Goal: Task Accomplishment & Management: Manage account settings

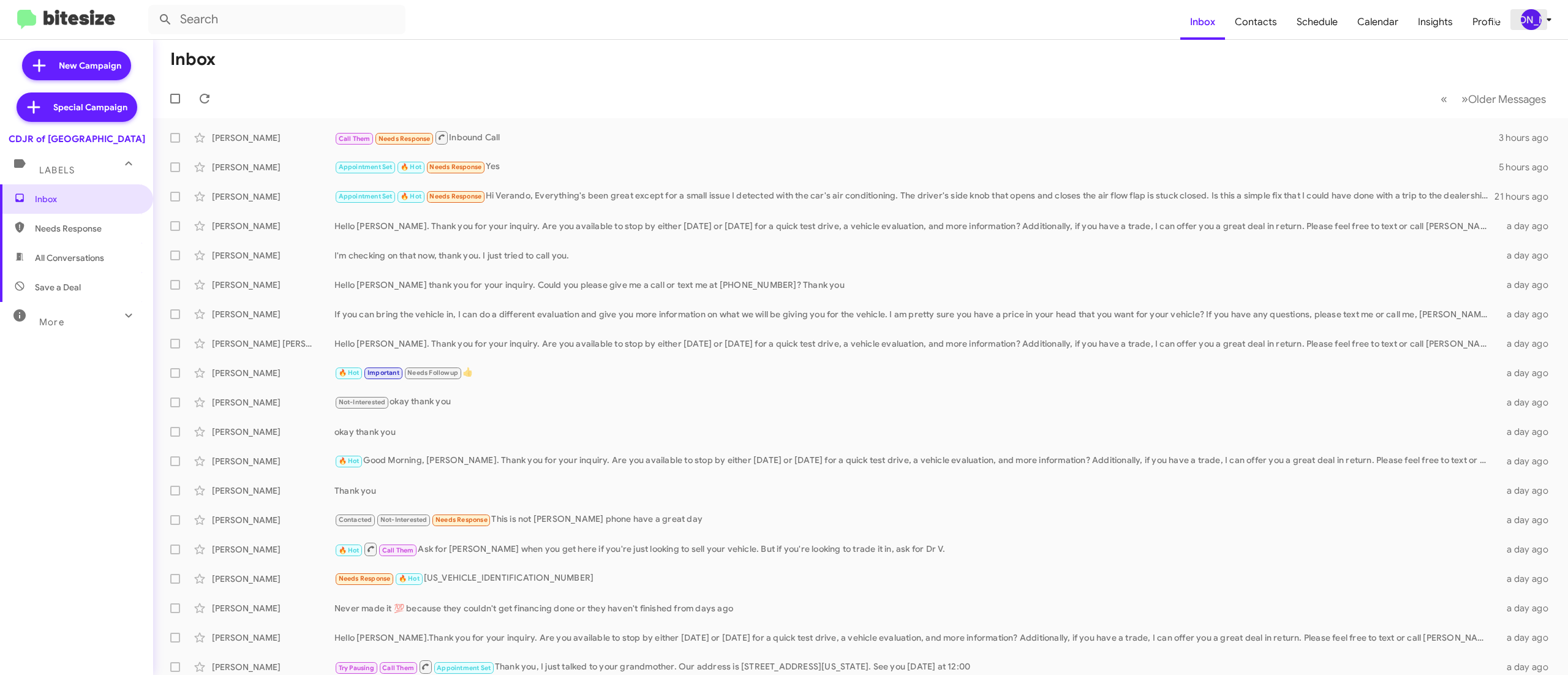
click at [1524, 21] on div "[PERSON_NAME]" at bounding box center [1532, 20] width 21 height 21
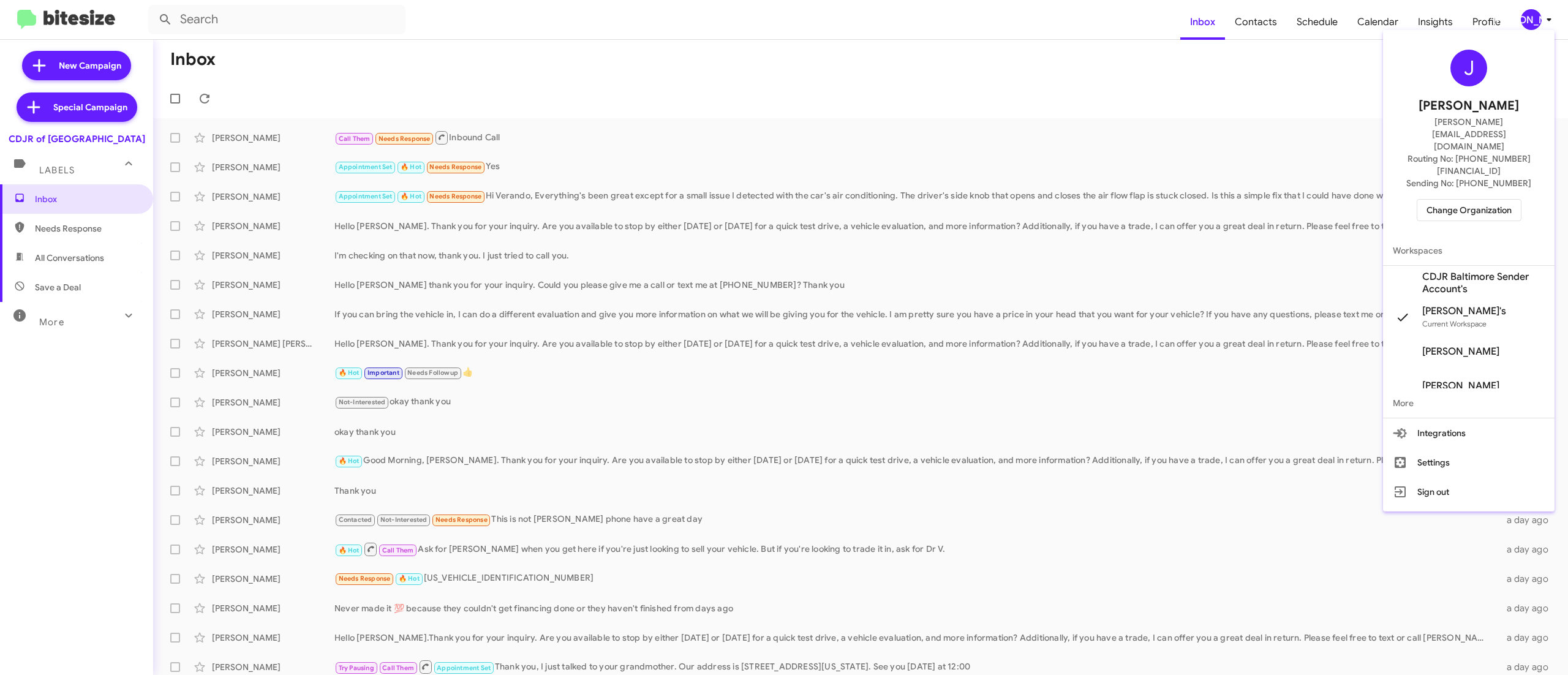
click at [1462, 200] on span "Change Organization" at bounding box center [1469, 210] width 85 height 21
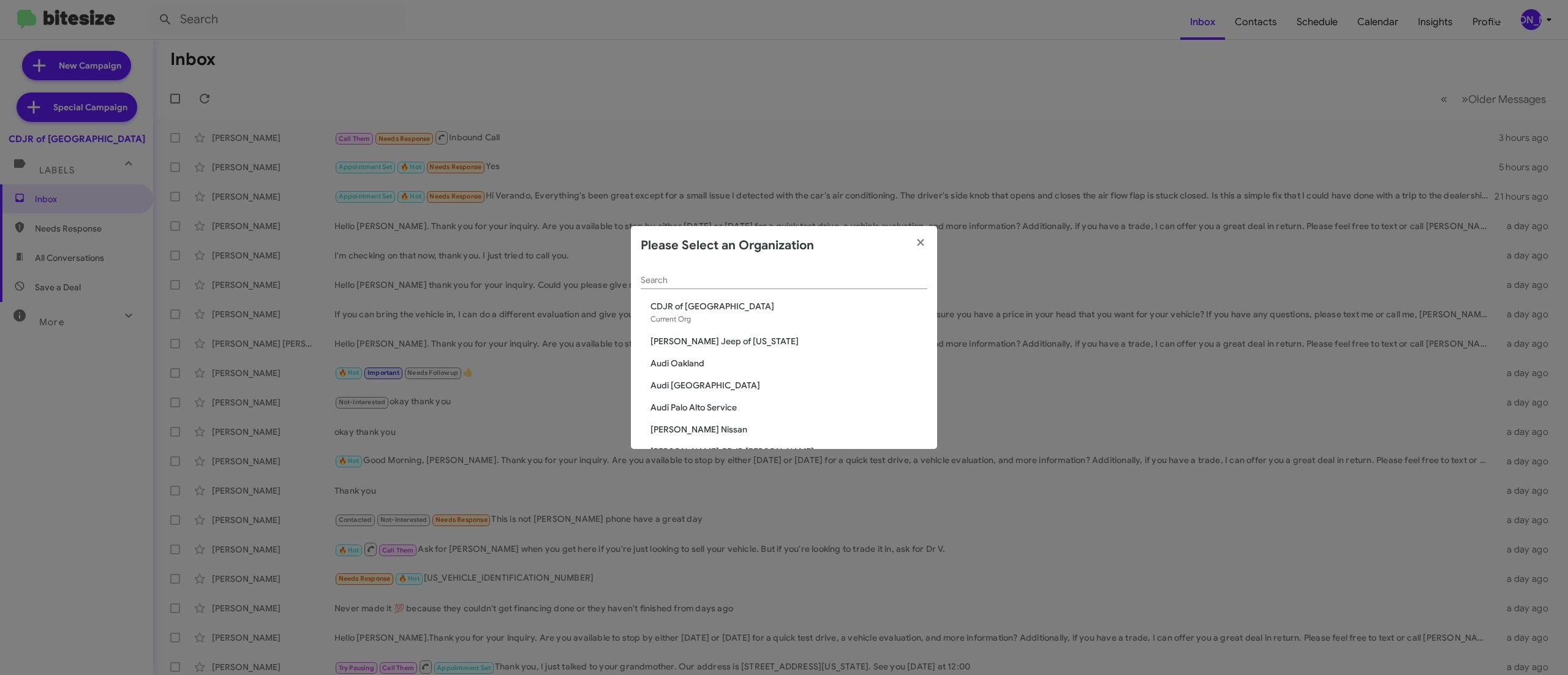
click at [705, 271] on div "Search" at bounding box center [784, 277] width 287 height 24
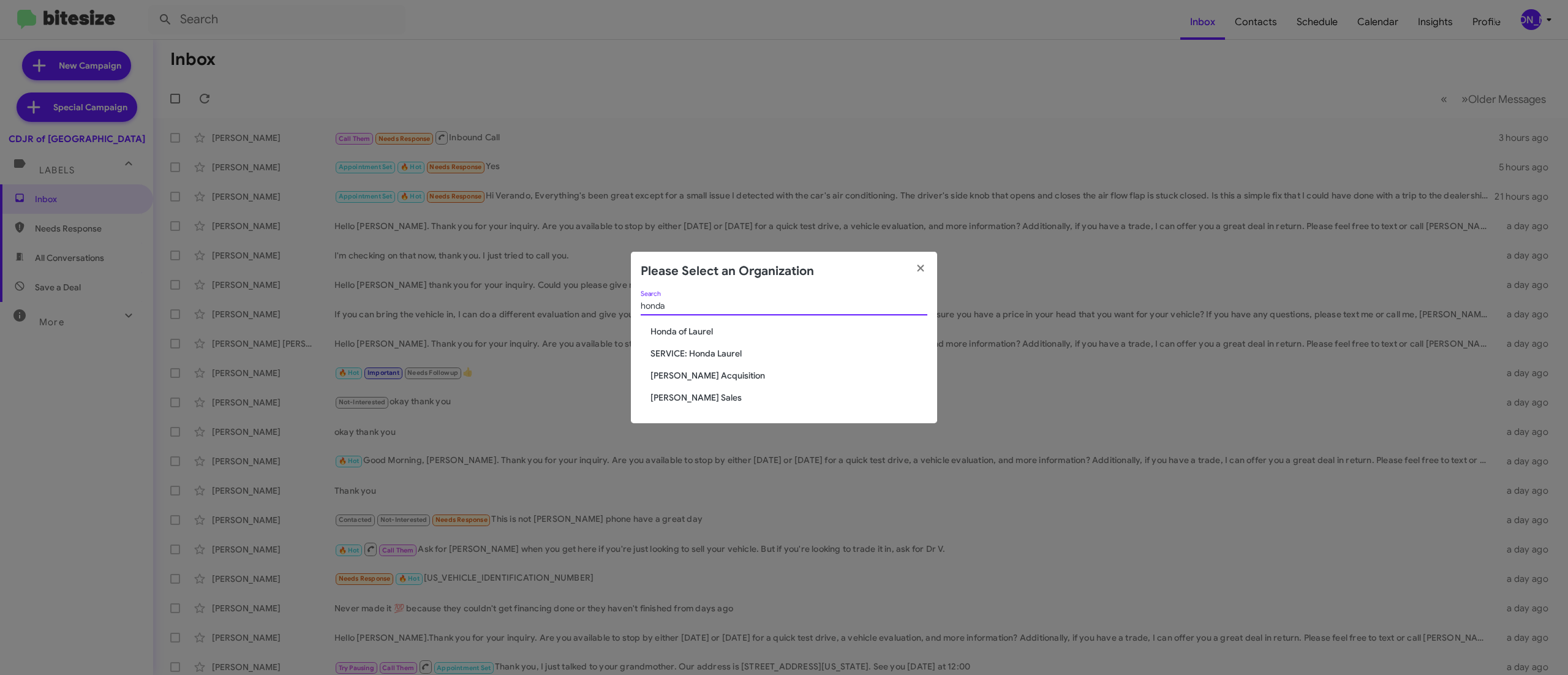
type input "honda"
click at [708, 329] on span "Honda of Laurel" at bounding box center [789, 331] width 277 height 12
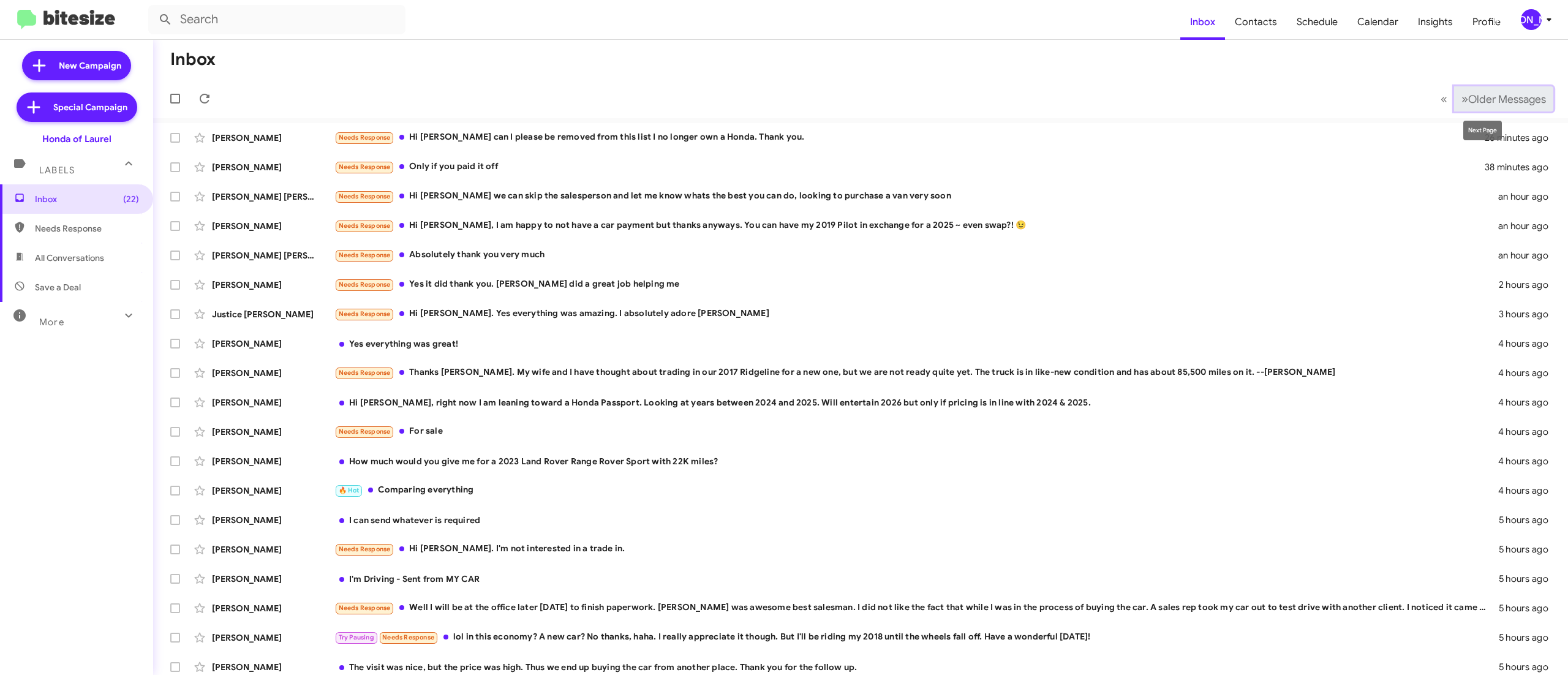
click at [1462, 91] on button "» Next Older Messages" at bounding box center [1504, 99] width 99 height 25
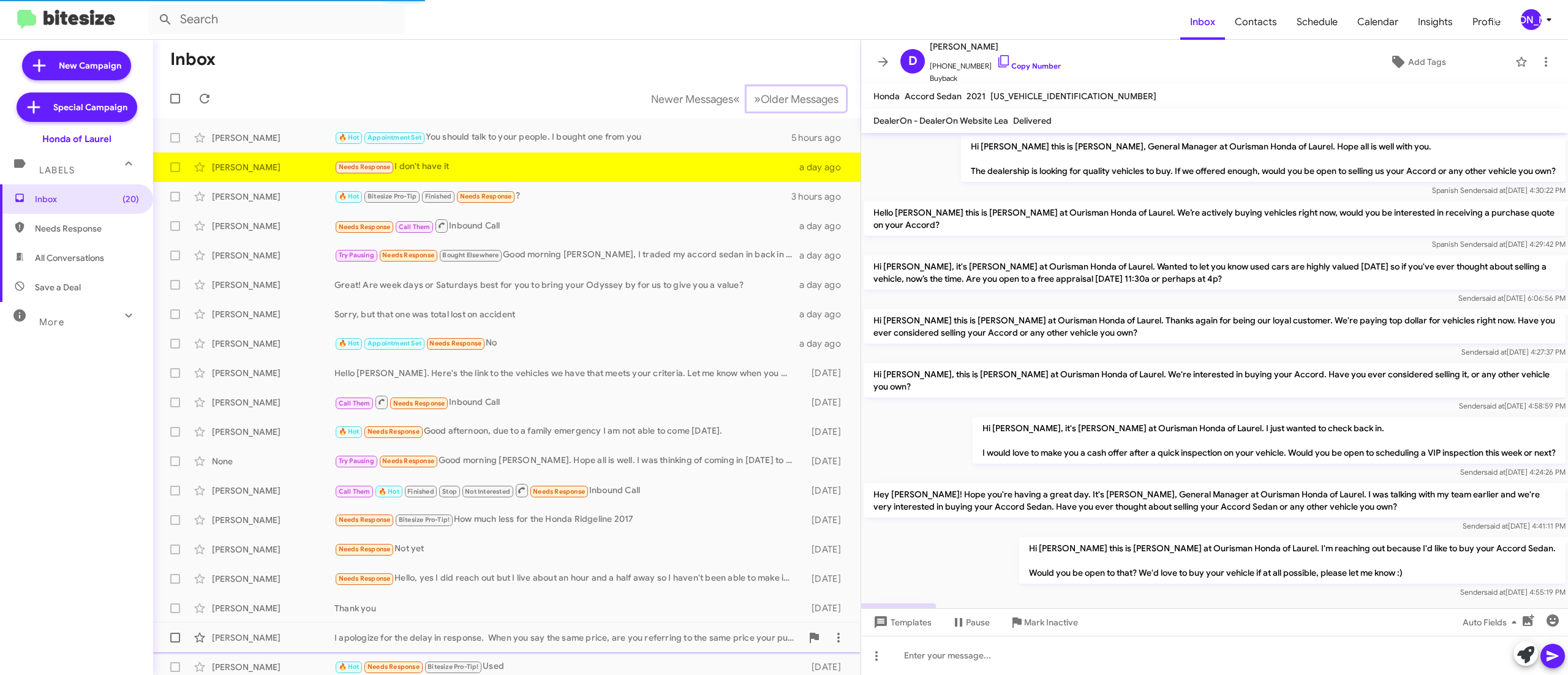
scroll to position [50, 0]
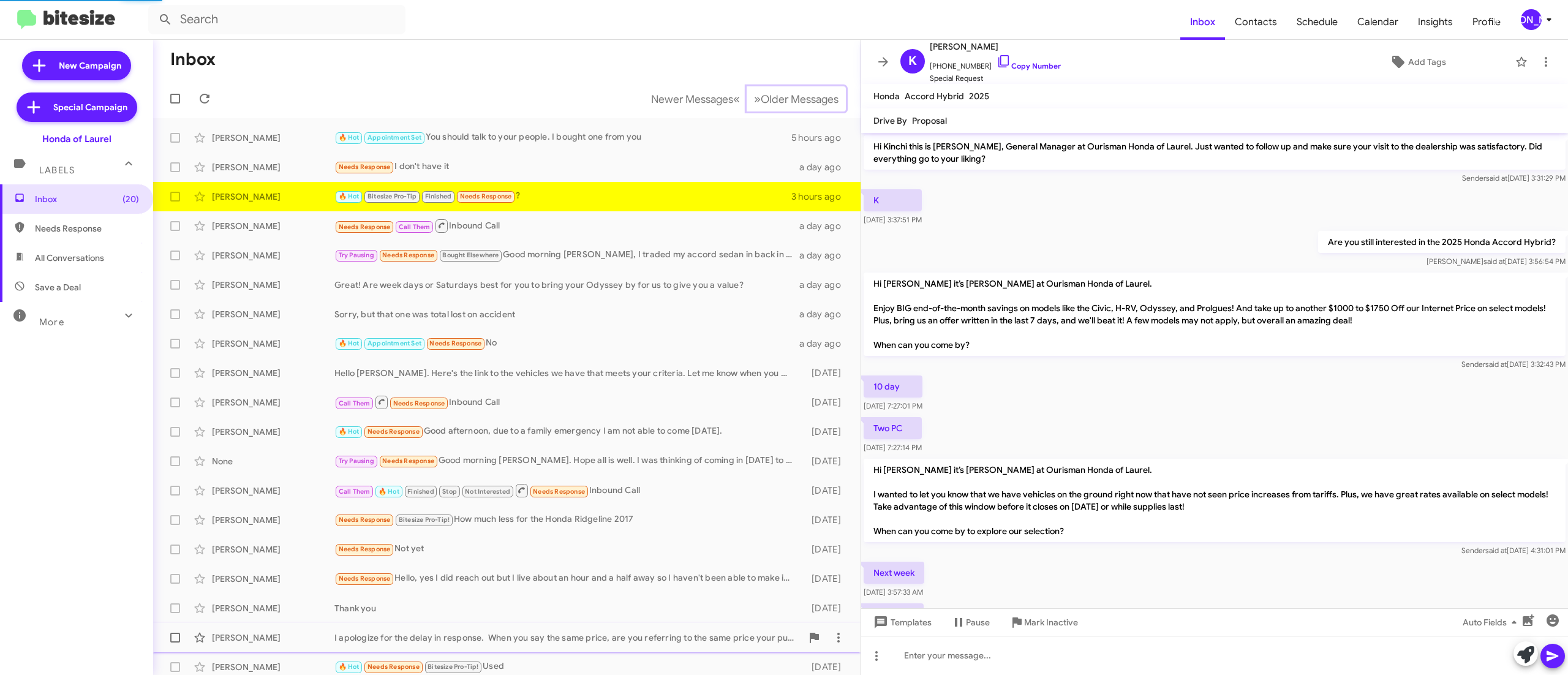
scroll to position [489, 0]
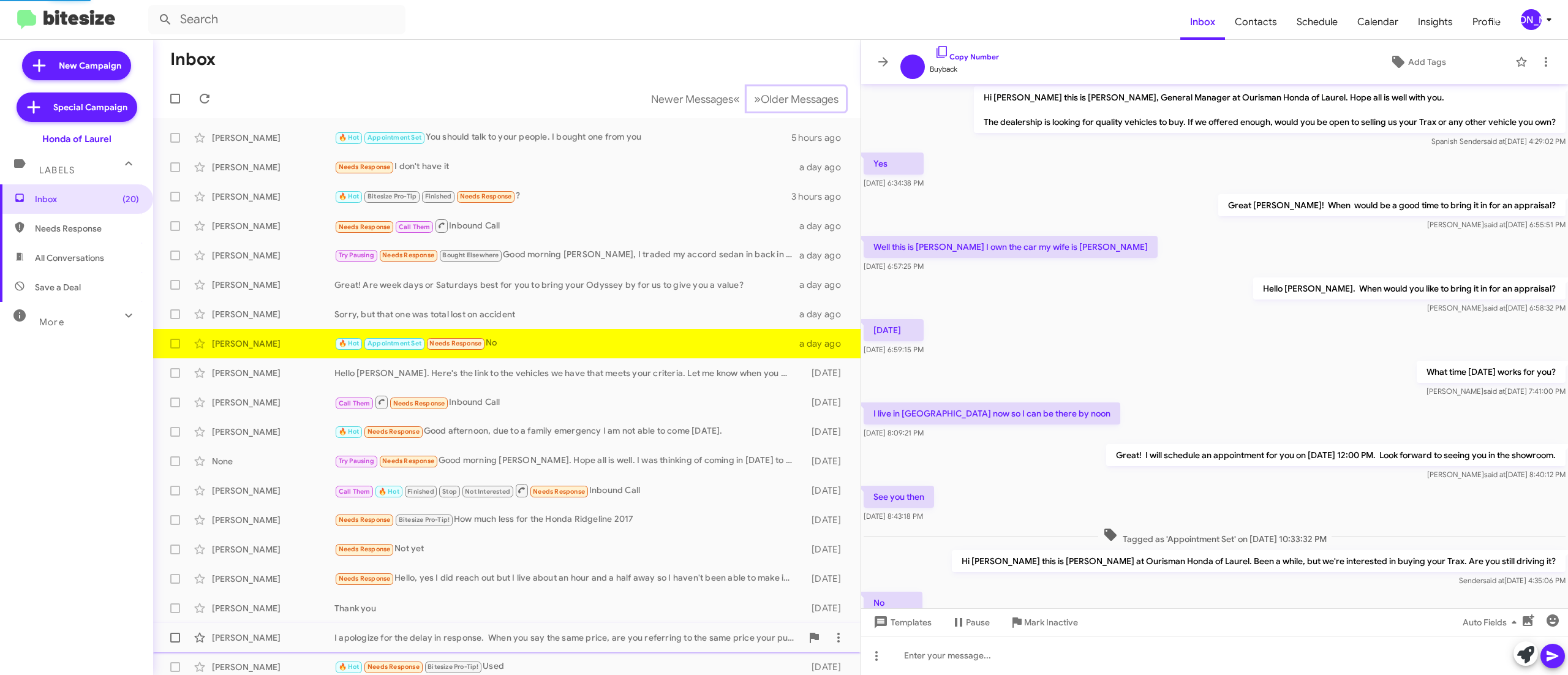
scroll to position [63, 0]
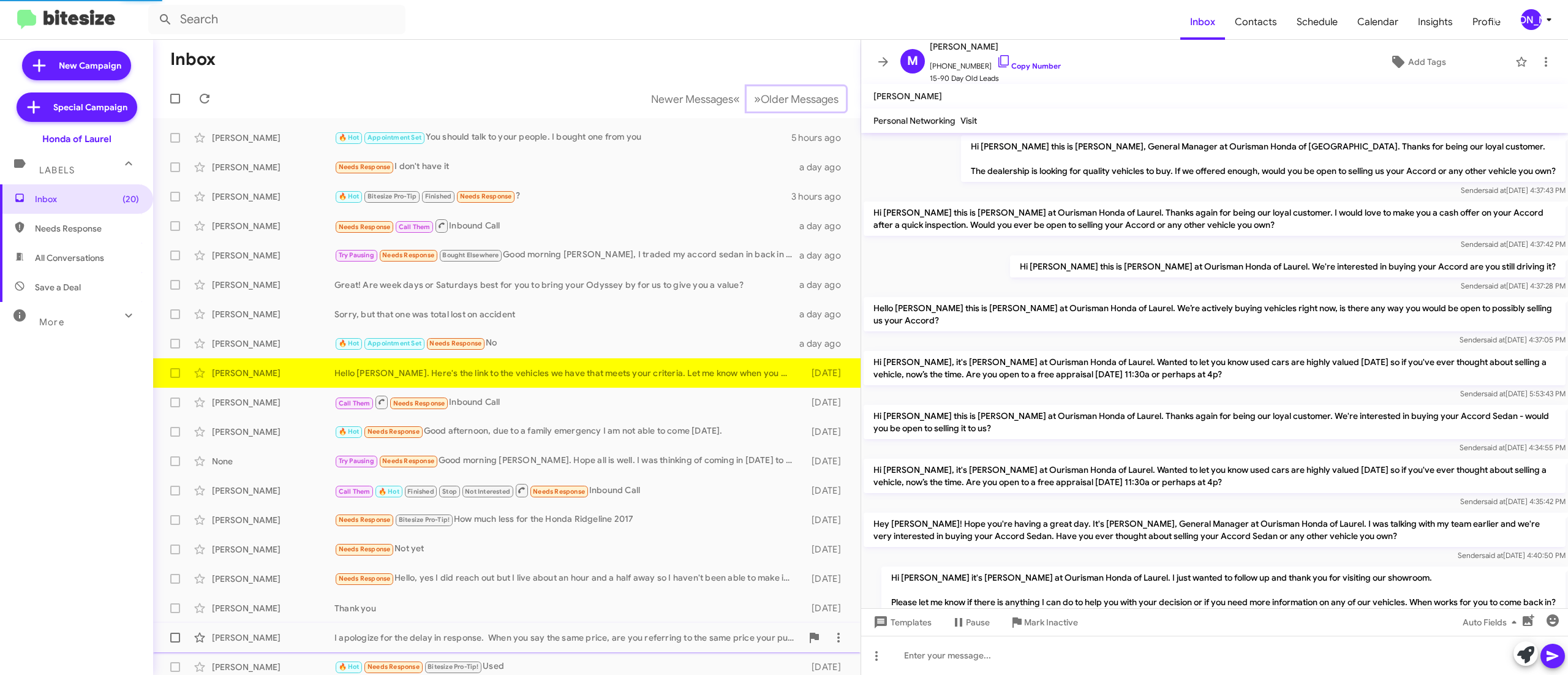
scroll to position [334, 0]
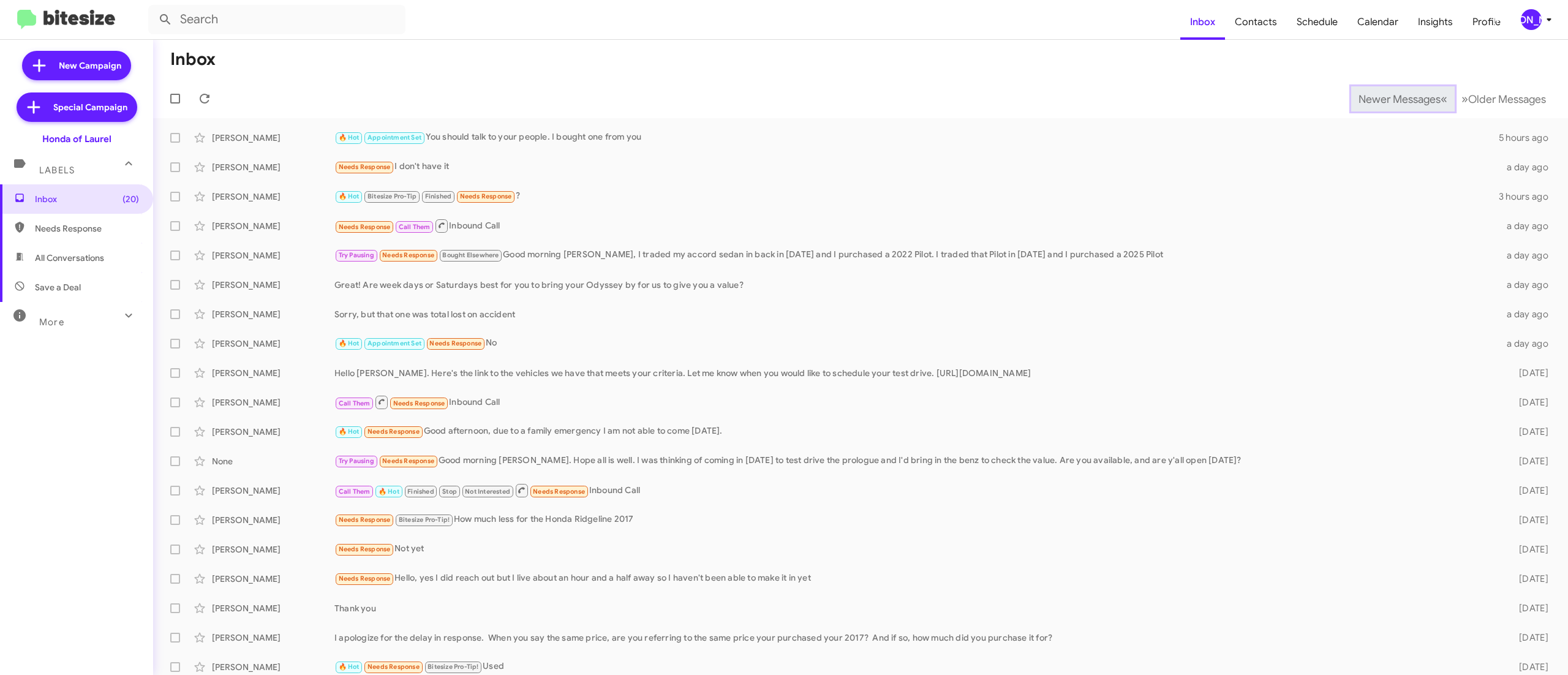
click at [1372, 98] on span "Newer Messages" at bounding box center [1400, 99] width 82 height 13
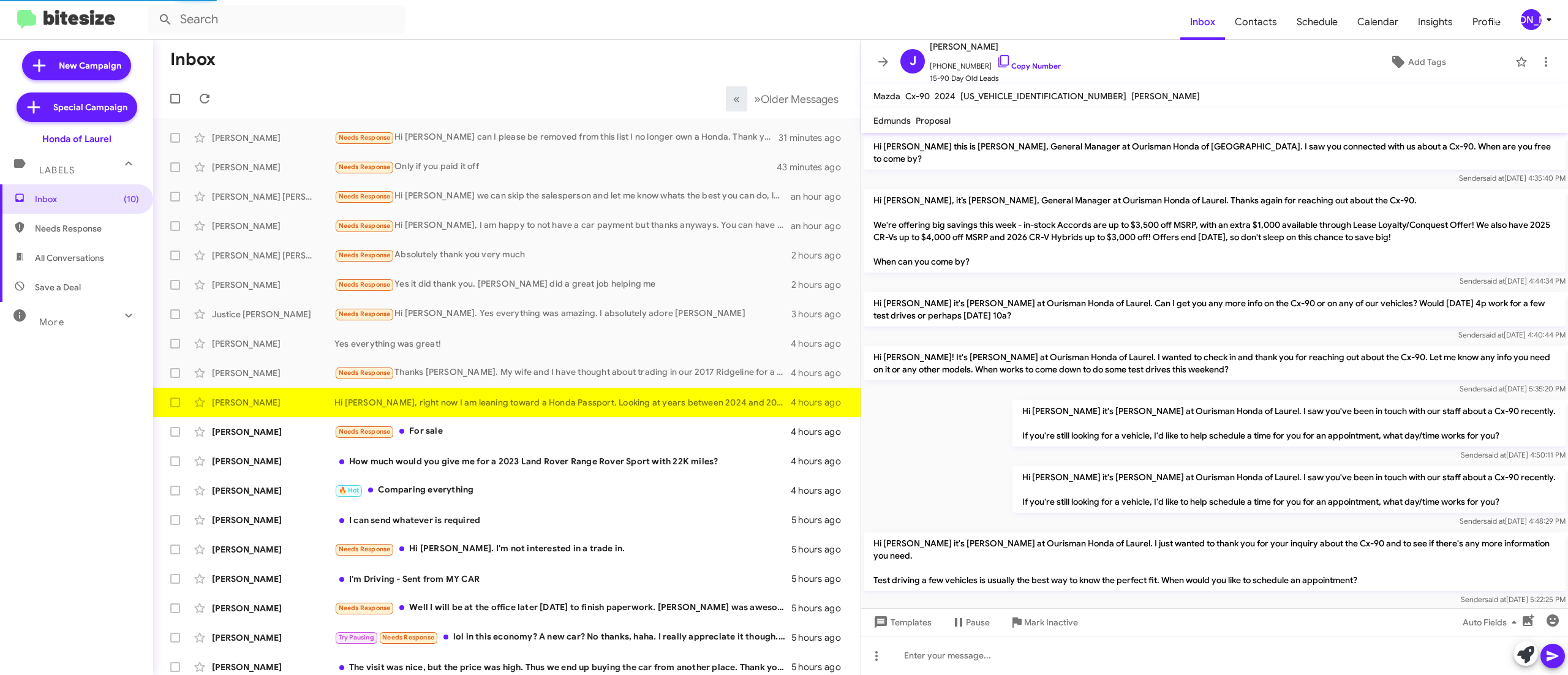
scroll to position [63, 0]
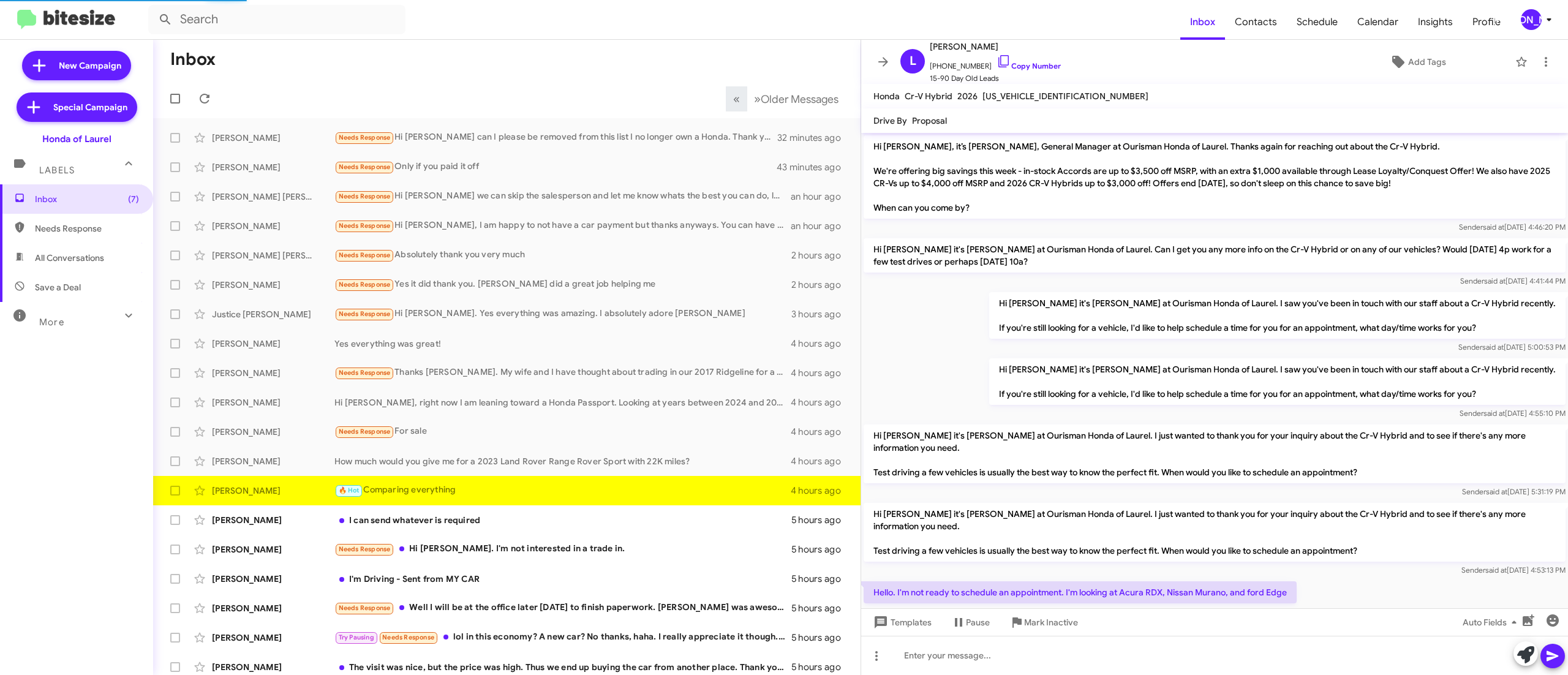
scroll to position [30, 0]
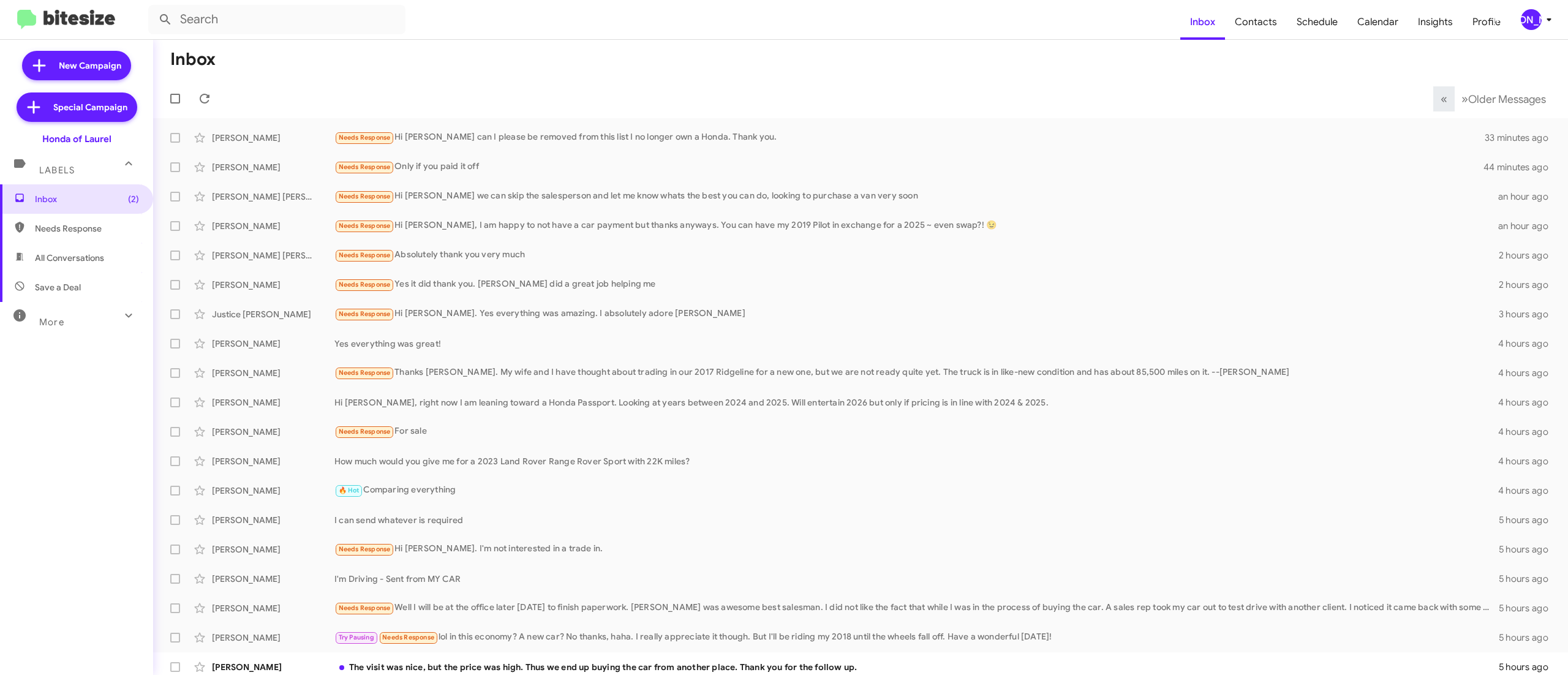
scroll to position [7, 0]
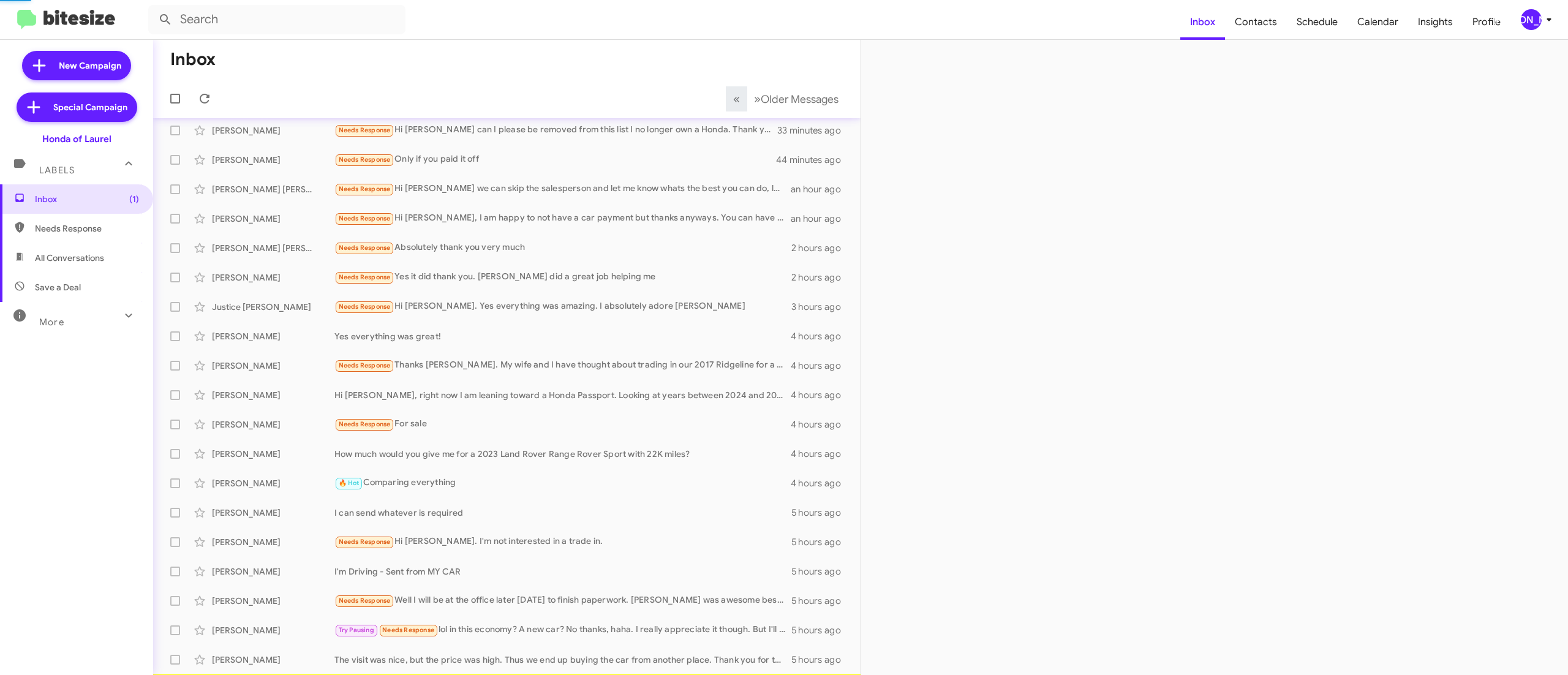
scroll to position [36, 0]
